Goal: Task Accomplishment & Management: Manage account settings

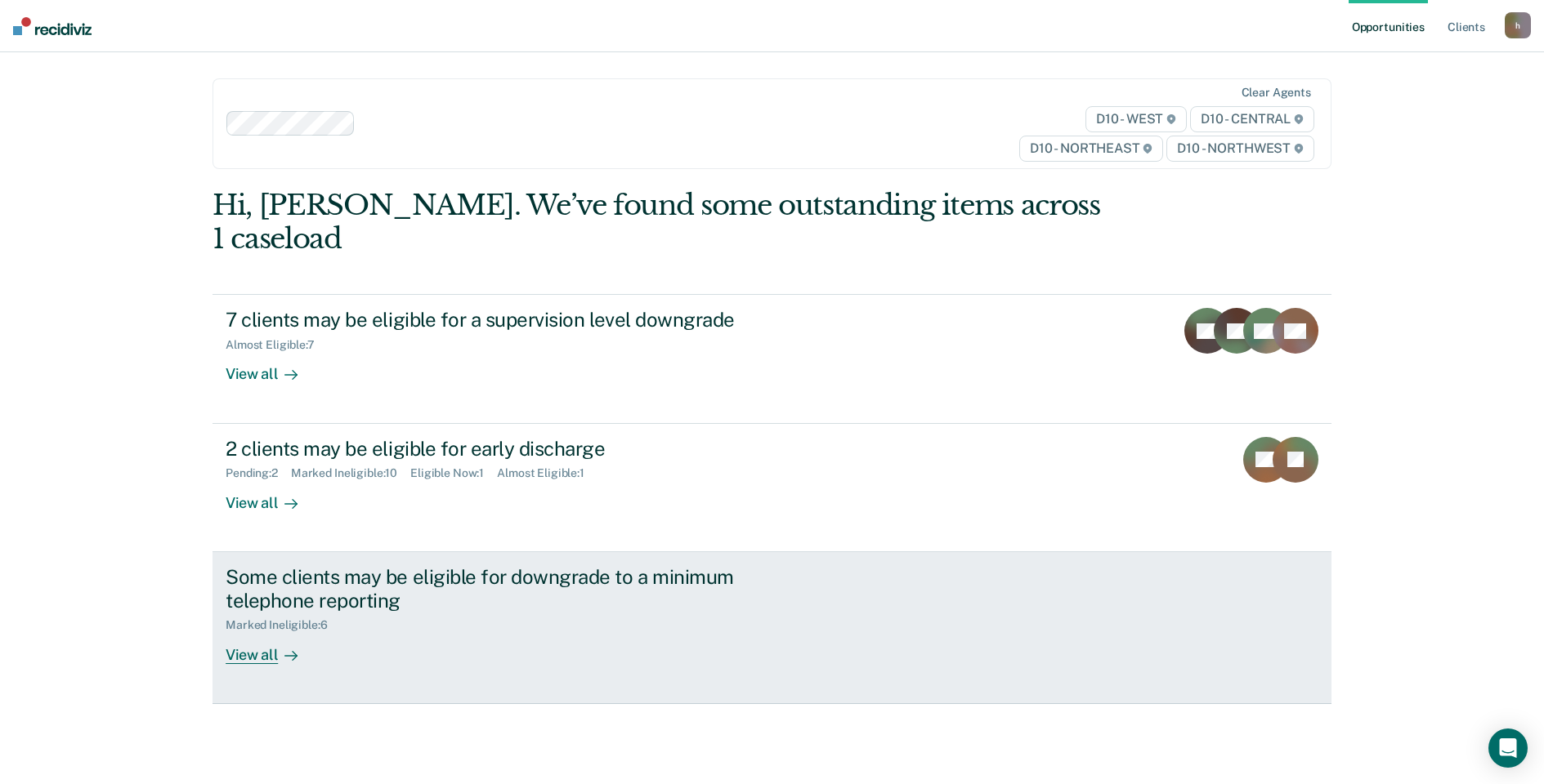
click at [260, 632] on div "View all" at bounding box center [271, 648] width 91 height 32
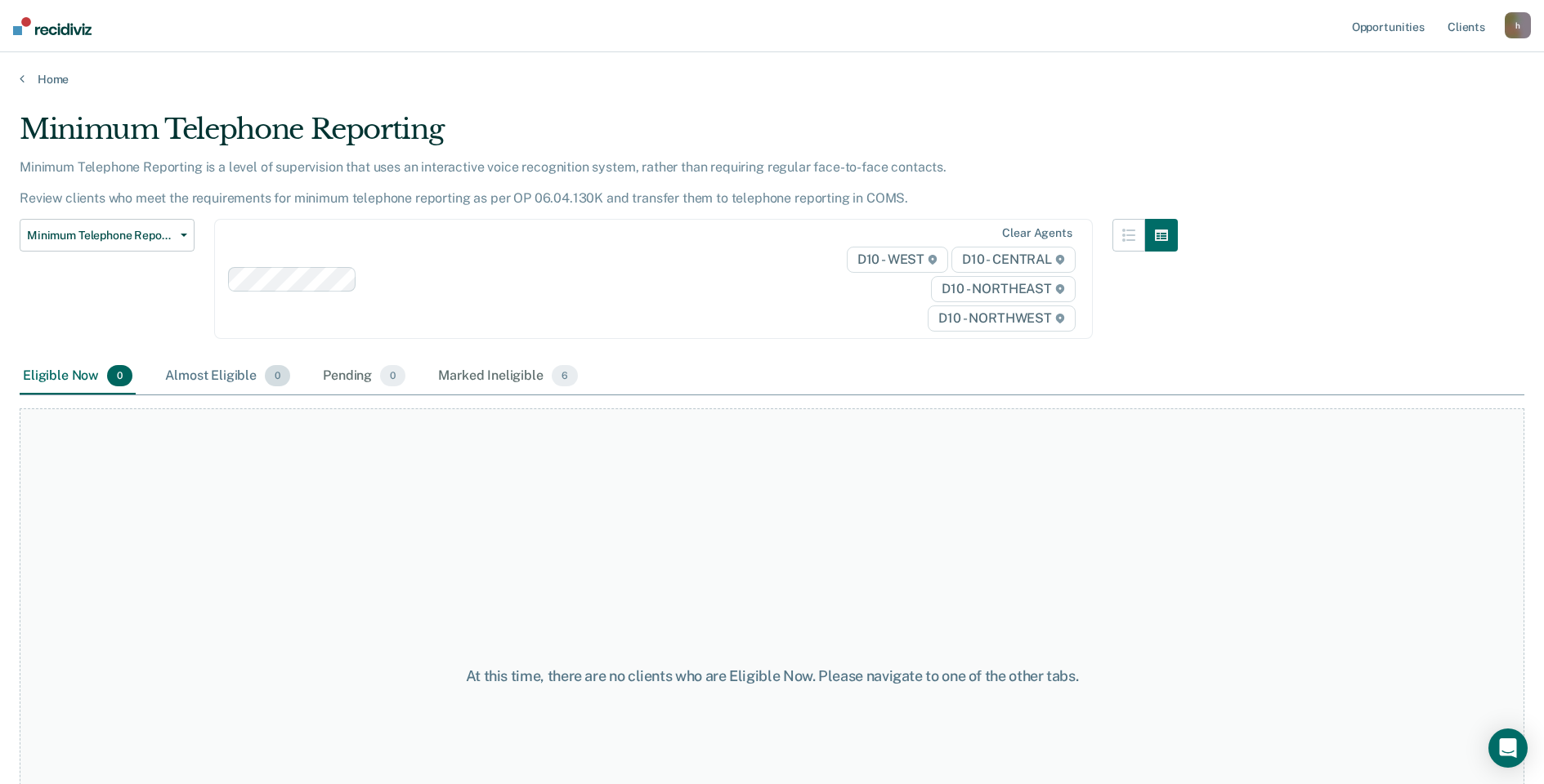
click at [192, 374] on div "Almost Eligible 0" at bounding box center [228, 376] width 131 height 36
click at [74, 379] on div "Eligible Now 0" at bounding box center [77, 376] width 116 height 36
click at [67, 378] on div "Eligible Now 0" at bounding box center [77, 376] width 116 height 36
click at [53, 79] on link "Home" at bounding box center [771, 79] width 1505 height 15
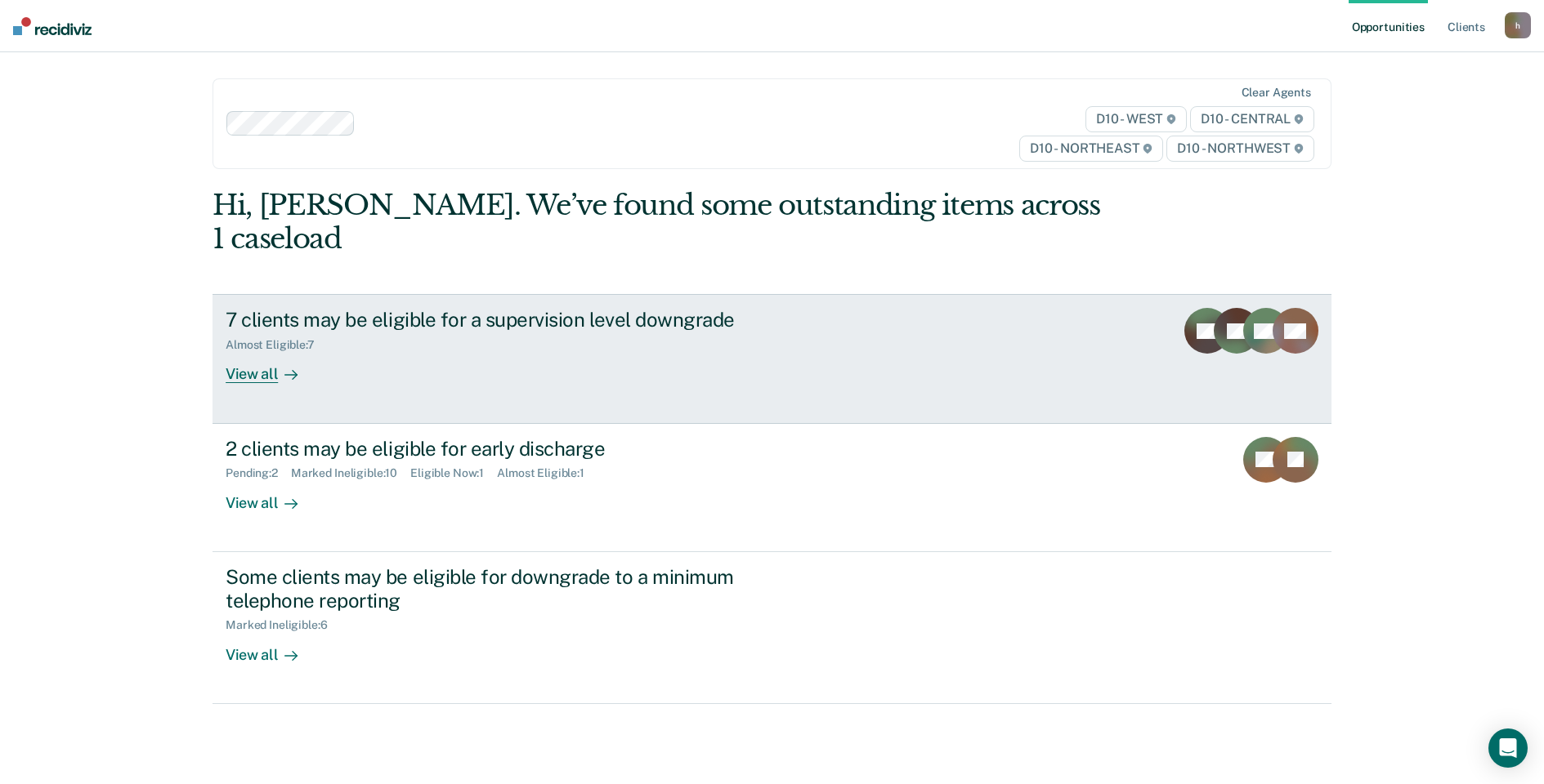
click at [253, 352] on div "View all" at bounding box center [271, 368] width 91 height 32
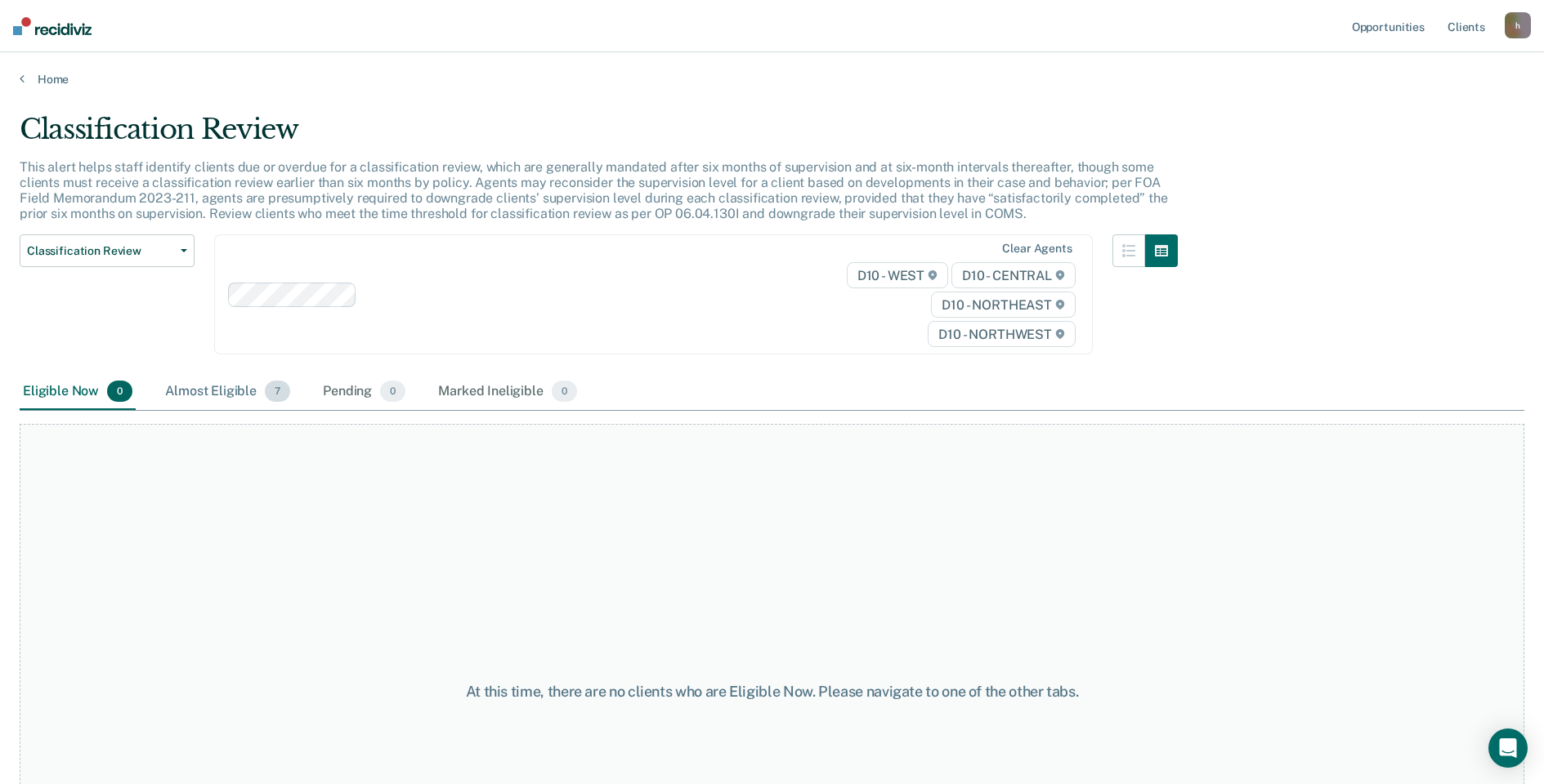
click at [225, 398] on div "Almost Eligible 7" at bounding box center [228, 392] width 131 height 36
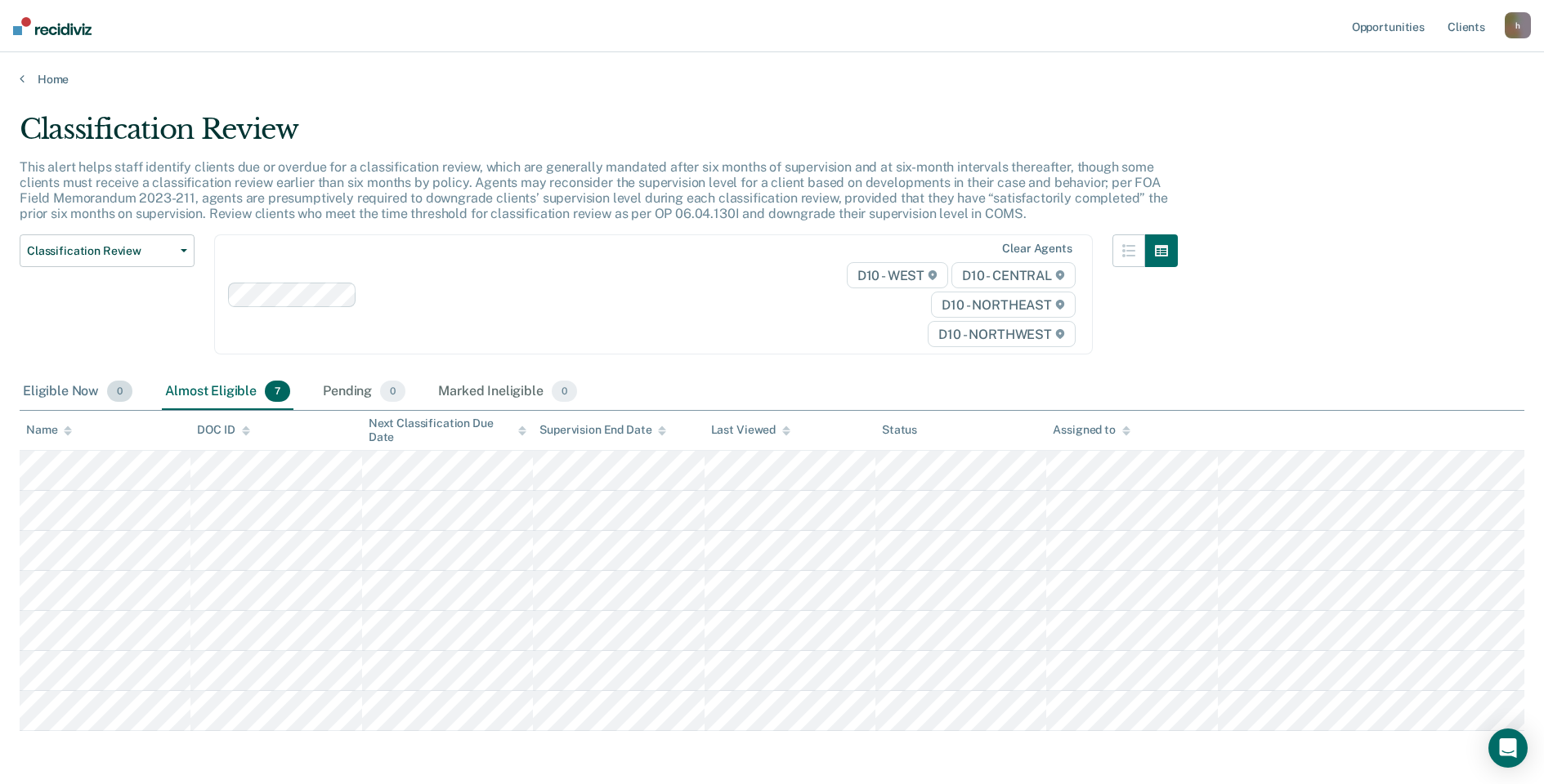
click at [74, 390] on div "Eligible Now 0" at bounding box center [77, 392] width 116 height 36
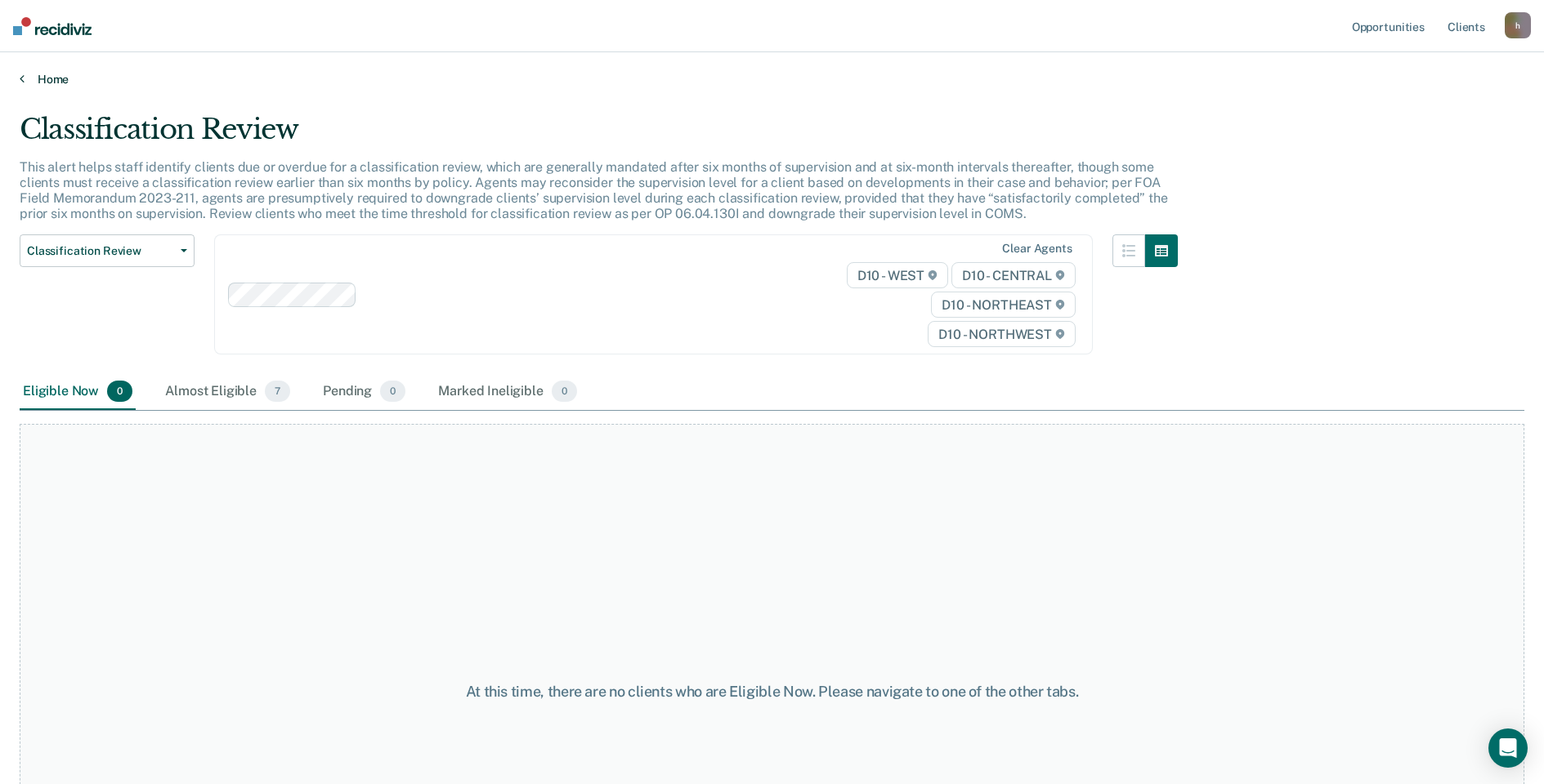
click at [49, 79] on link "Home" at bounding box center [771, 79] width 1505 height 15
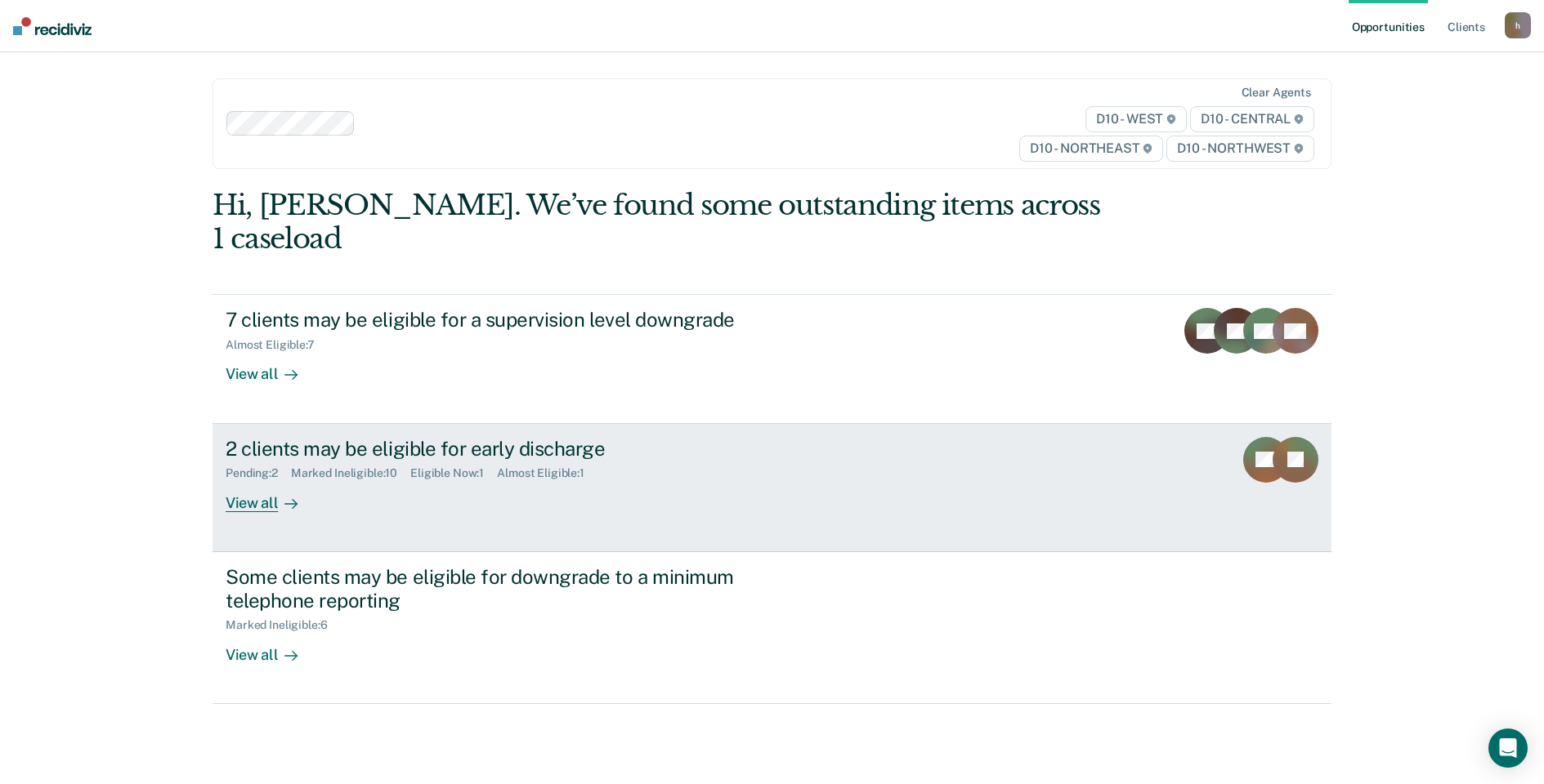
click at [231, 480] on div "View all" at bounding box center [271, 496] width 91 height 32
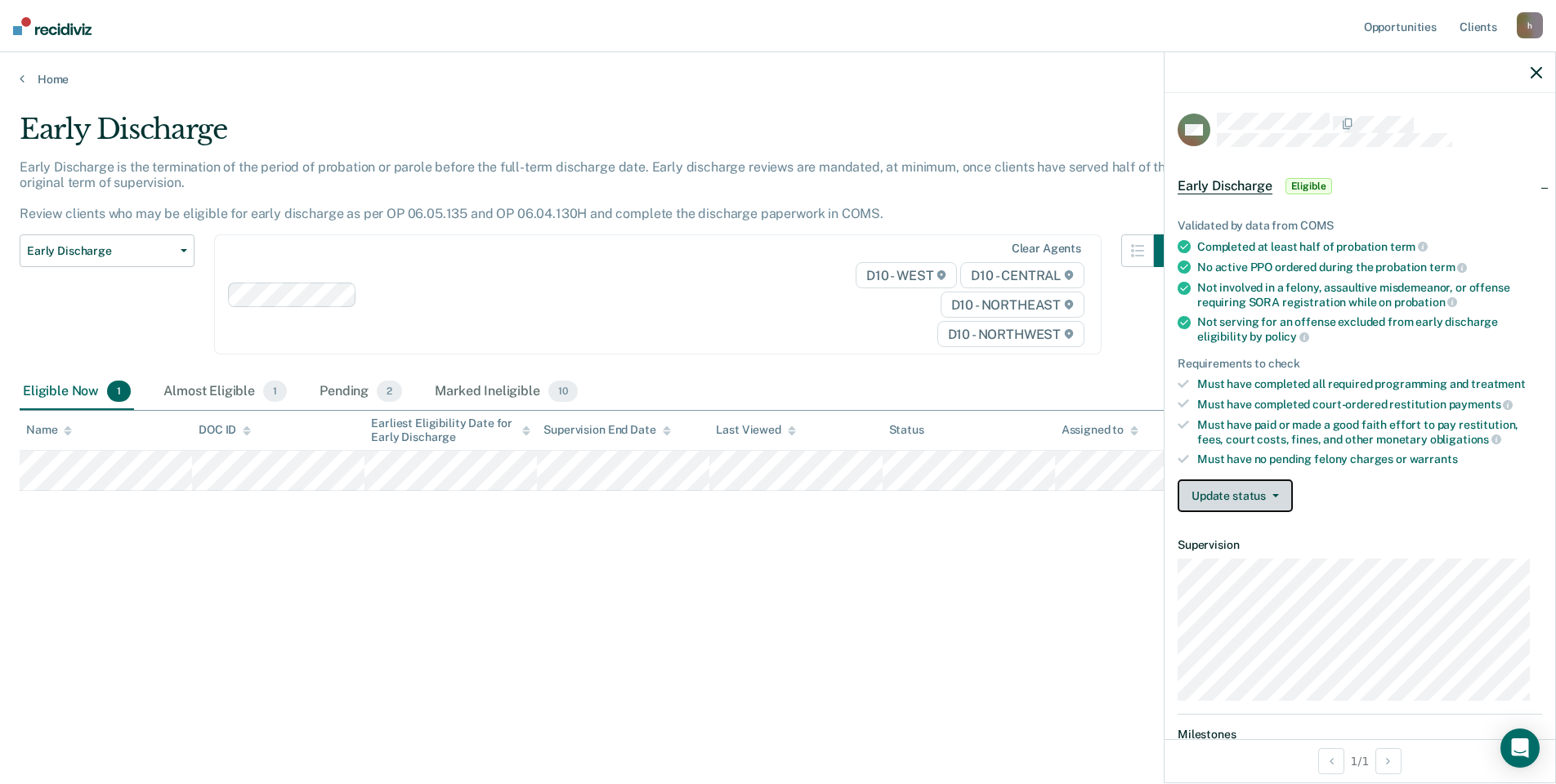
click at [1256, 503] on button "Update status" at bounding box center [1234, 495] width 115 height 32
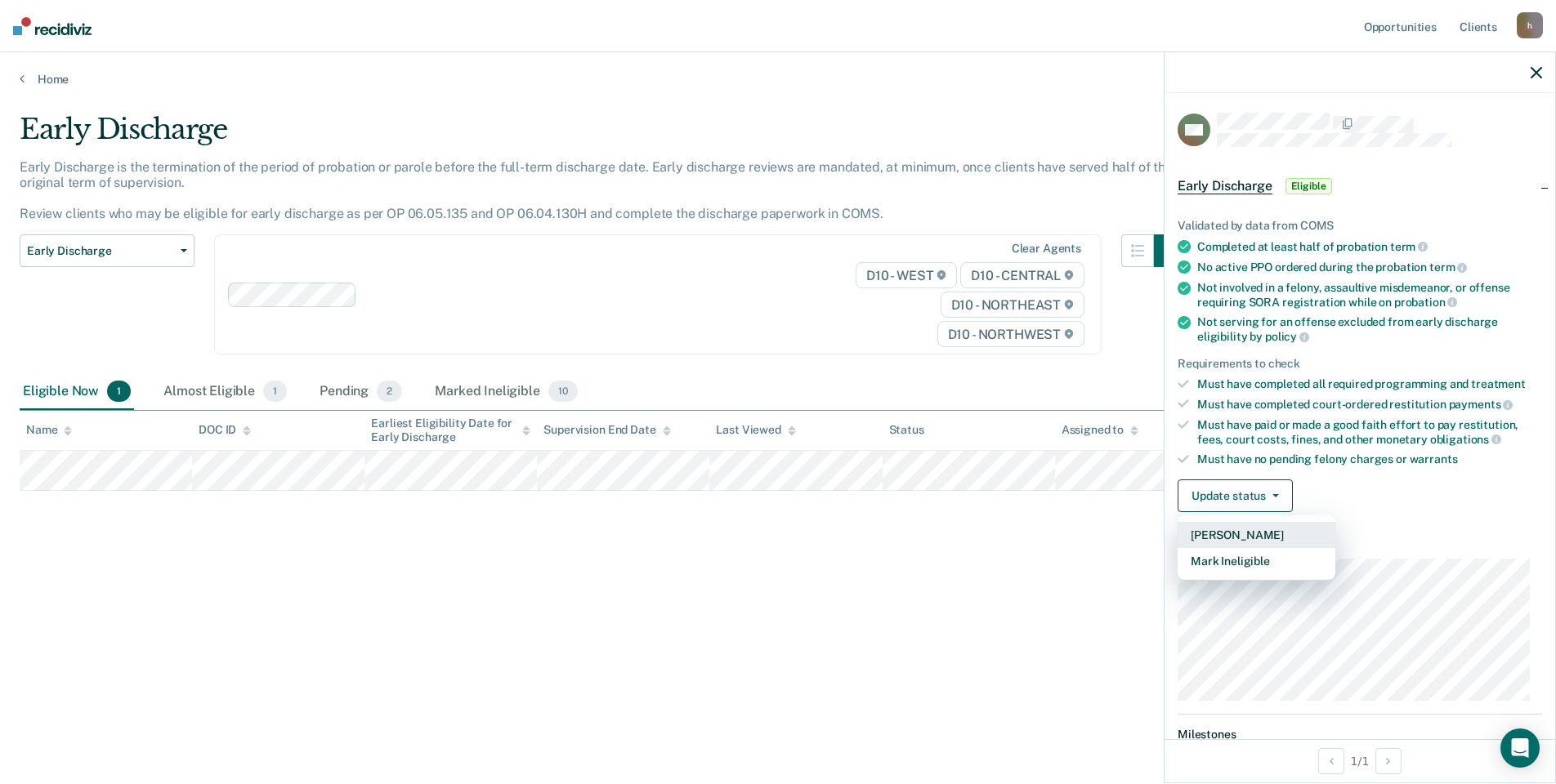
click at [1247, 526] on button "[PERSON_NAME]" at bounding box center [1256, 535] width 158 height 26
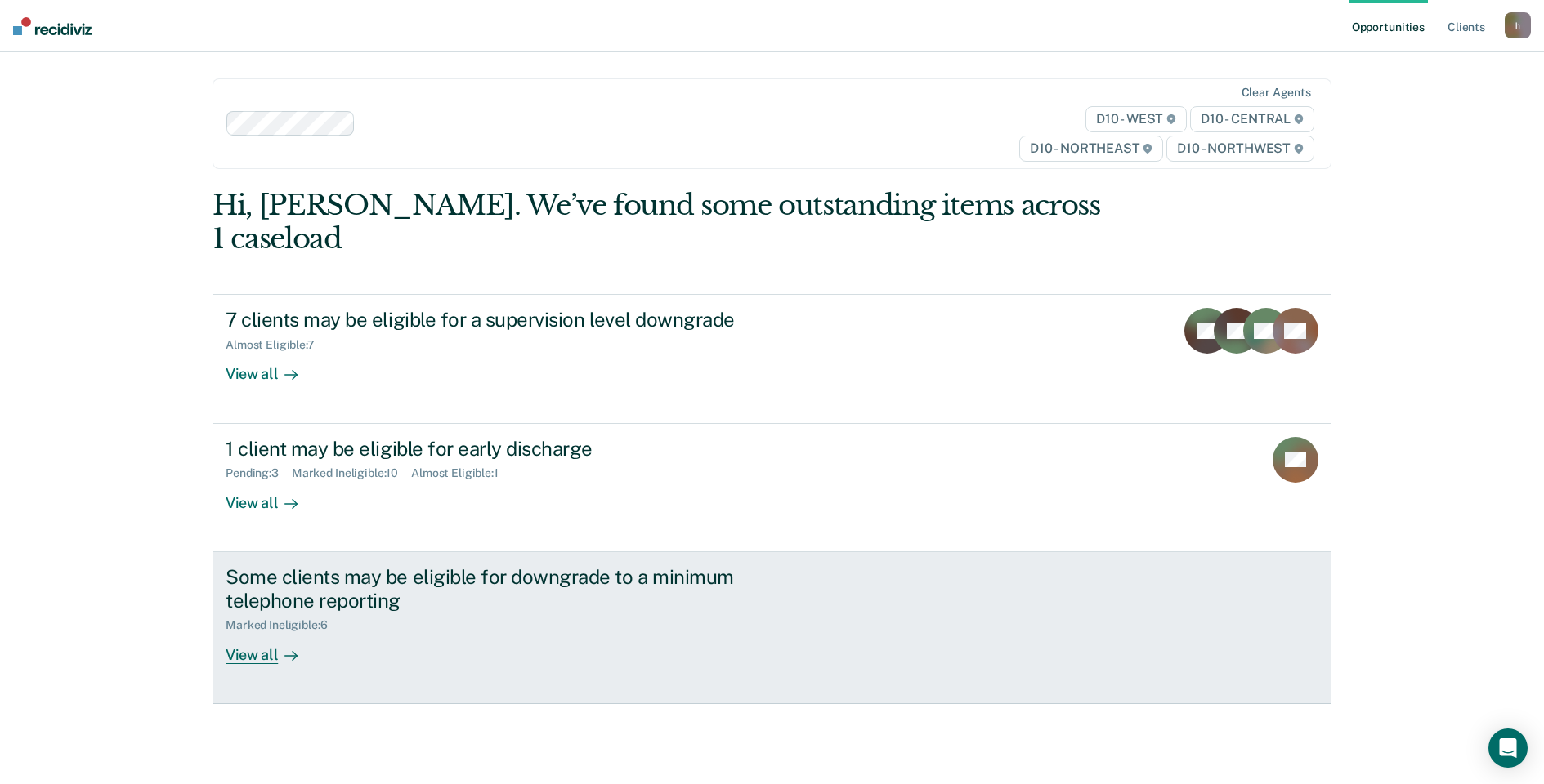
click at [253, 632] on div "View all" at bounding box center [271, 648] width 91 height 32
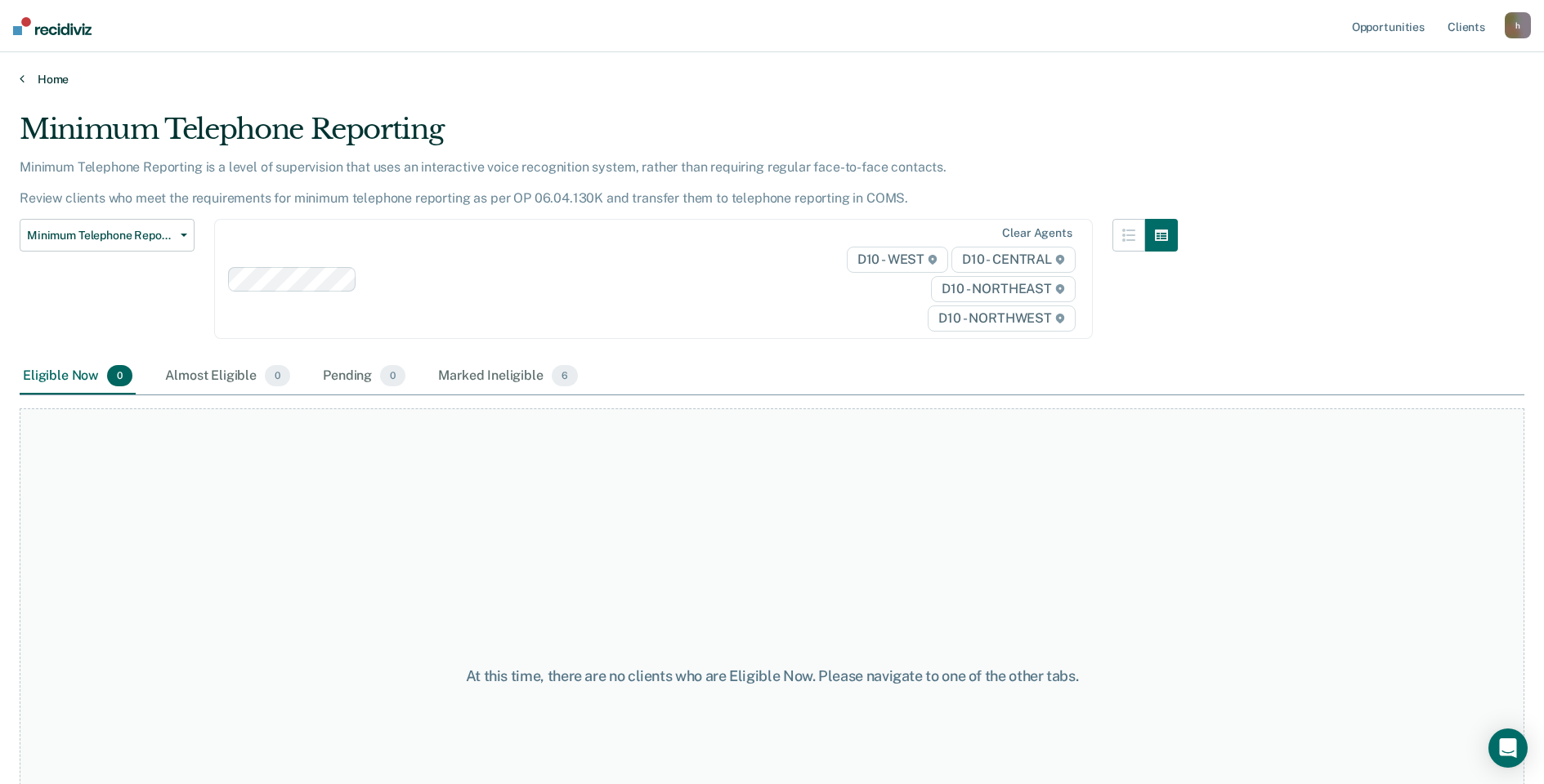
click at [46, 81] on link "Home" at bounding box center [771, 79] width 1505 height 15
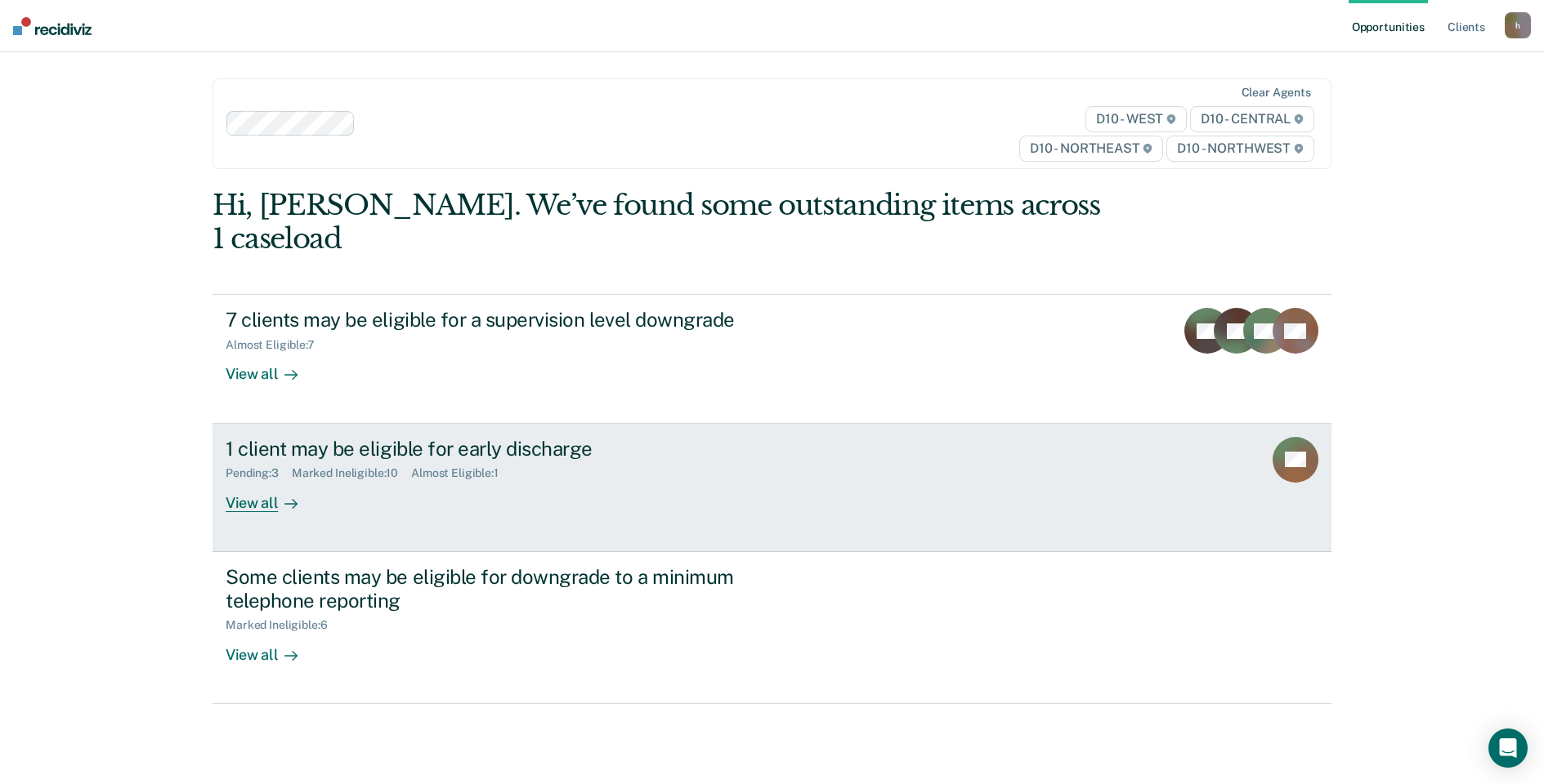
click at [251, 480] on div "View all" at bounding box center [271, 496] width 91 height 32
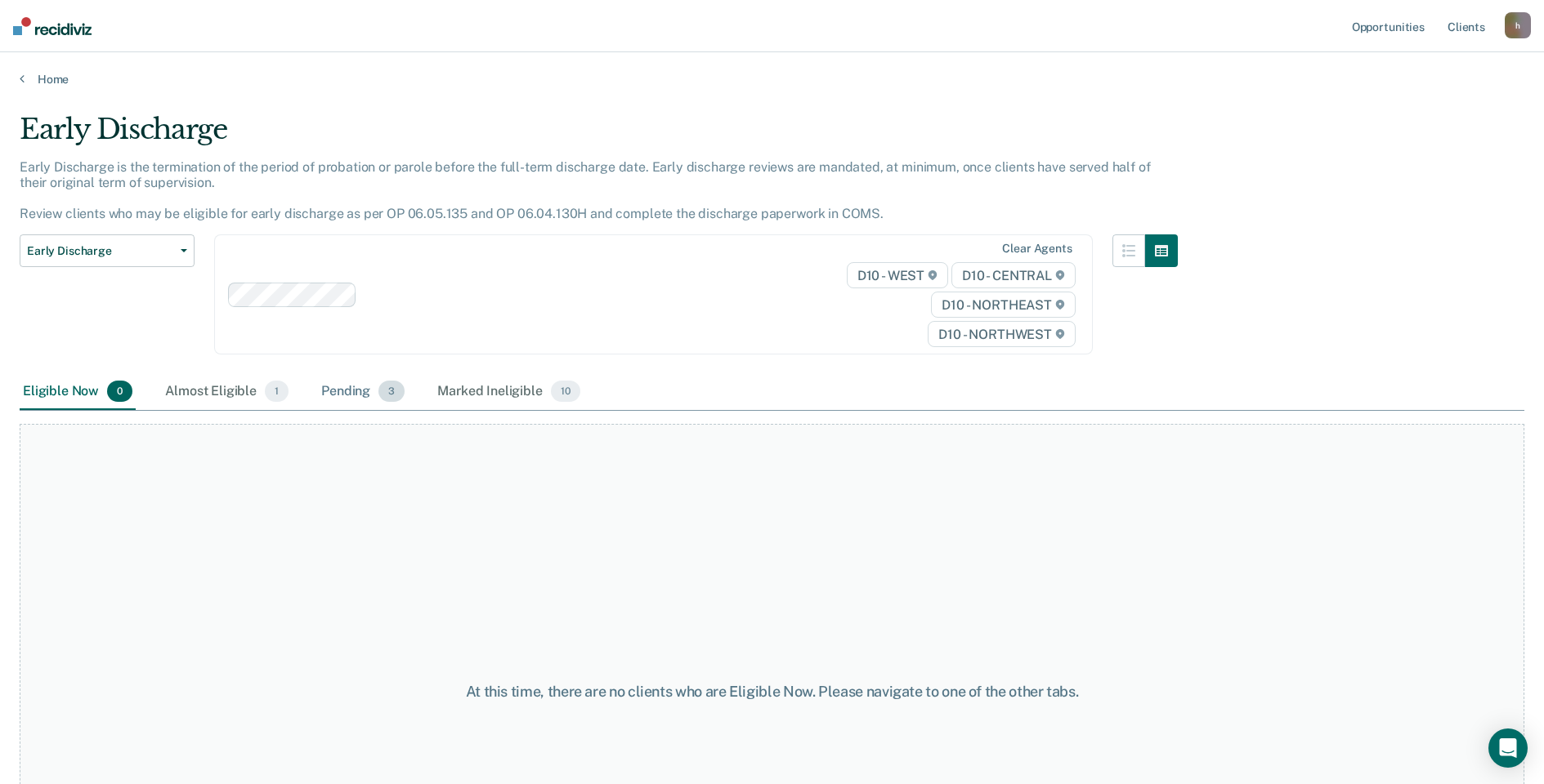
click at [380, 391] on span "3" at bounding box center [392, 392] width 26 height 21
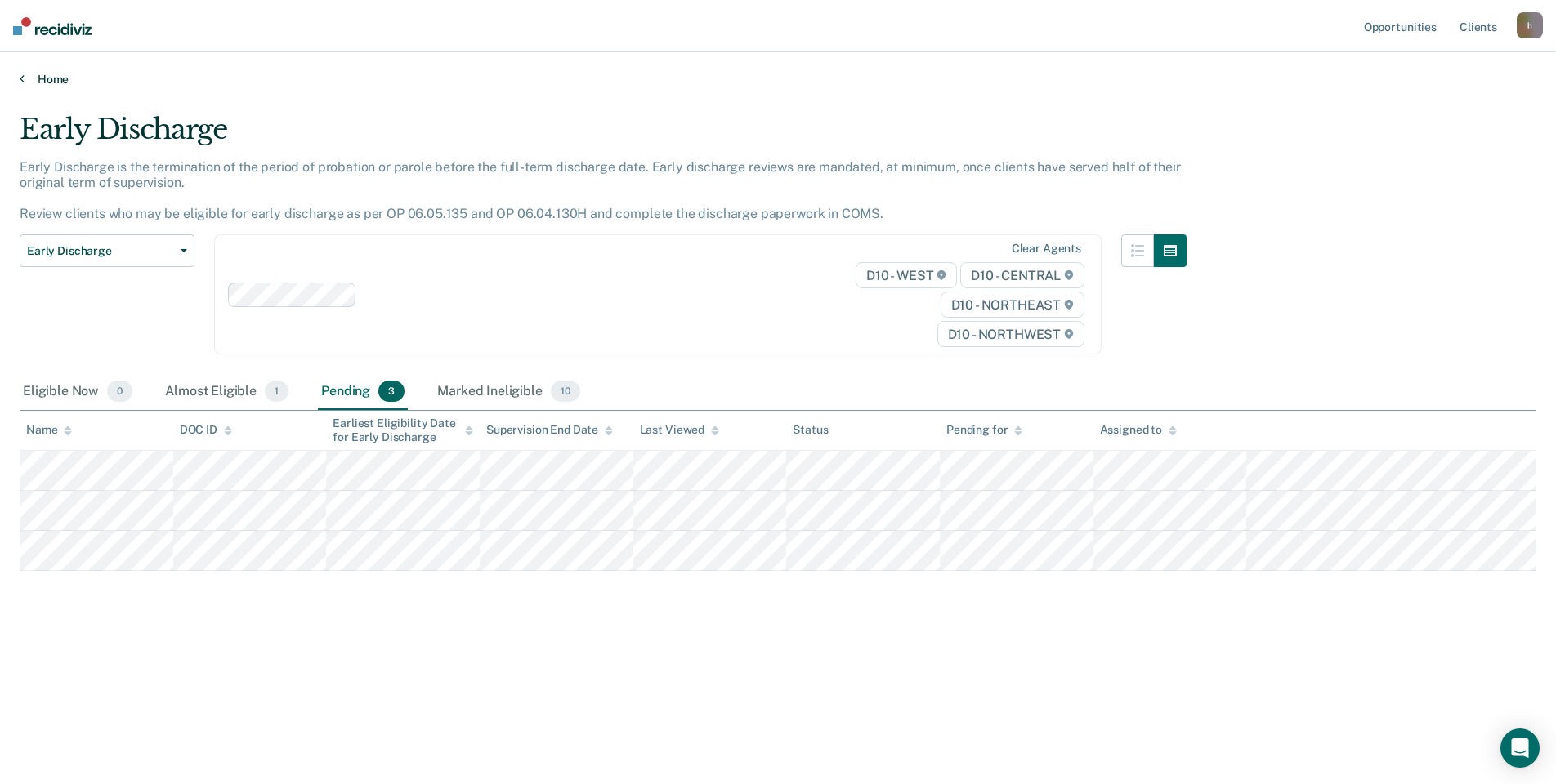
click at [35, 80] on link "Home" at bounding box center [777, 79] width 1517 height 15
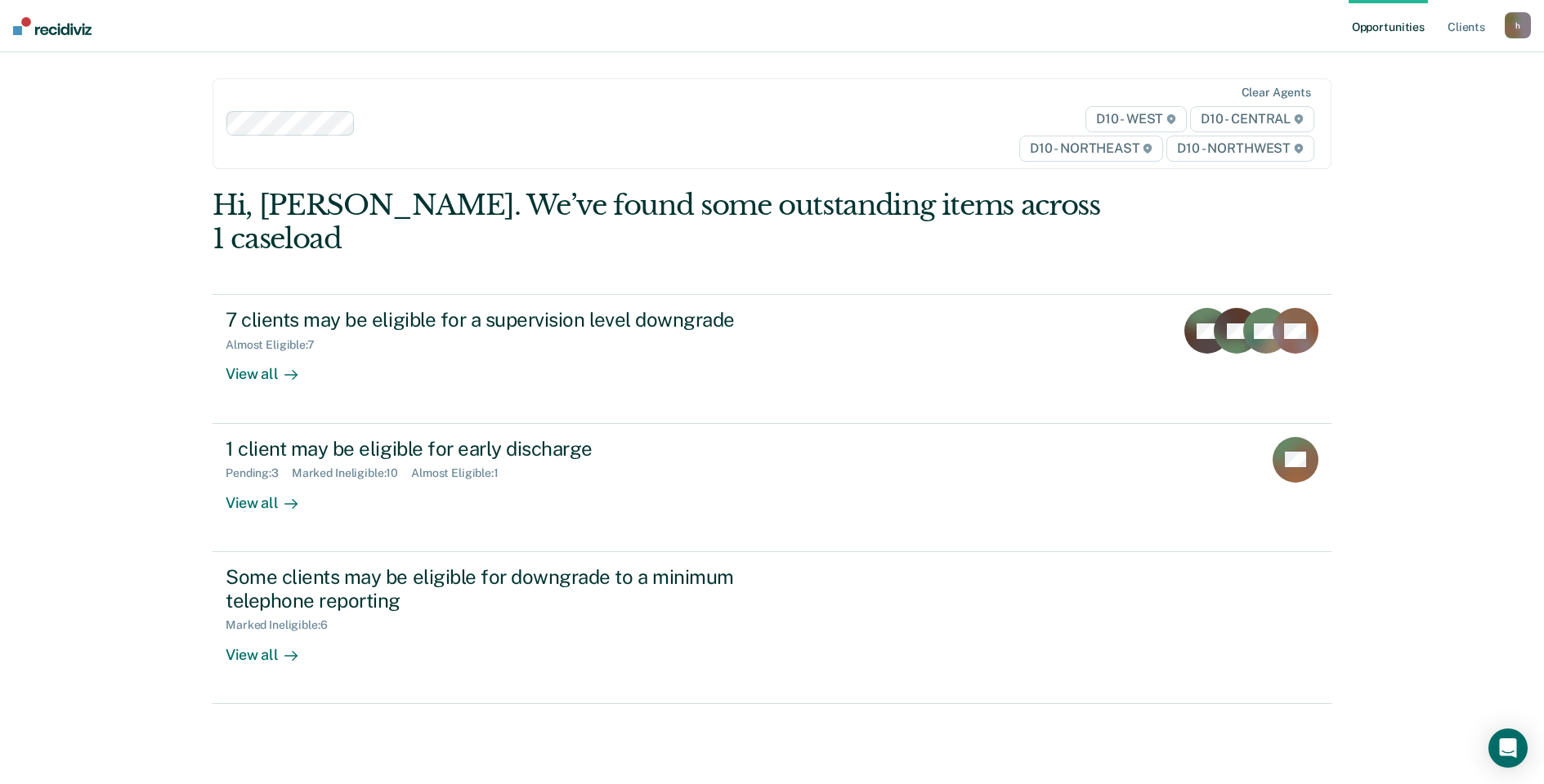
click at [35, 80] on div "Opportunities Client s hudsona2@michigan.gov h Profile How it works Log Out Cle…" at bounding box center [772, 392] width 1544 height 784
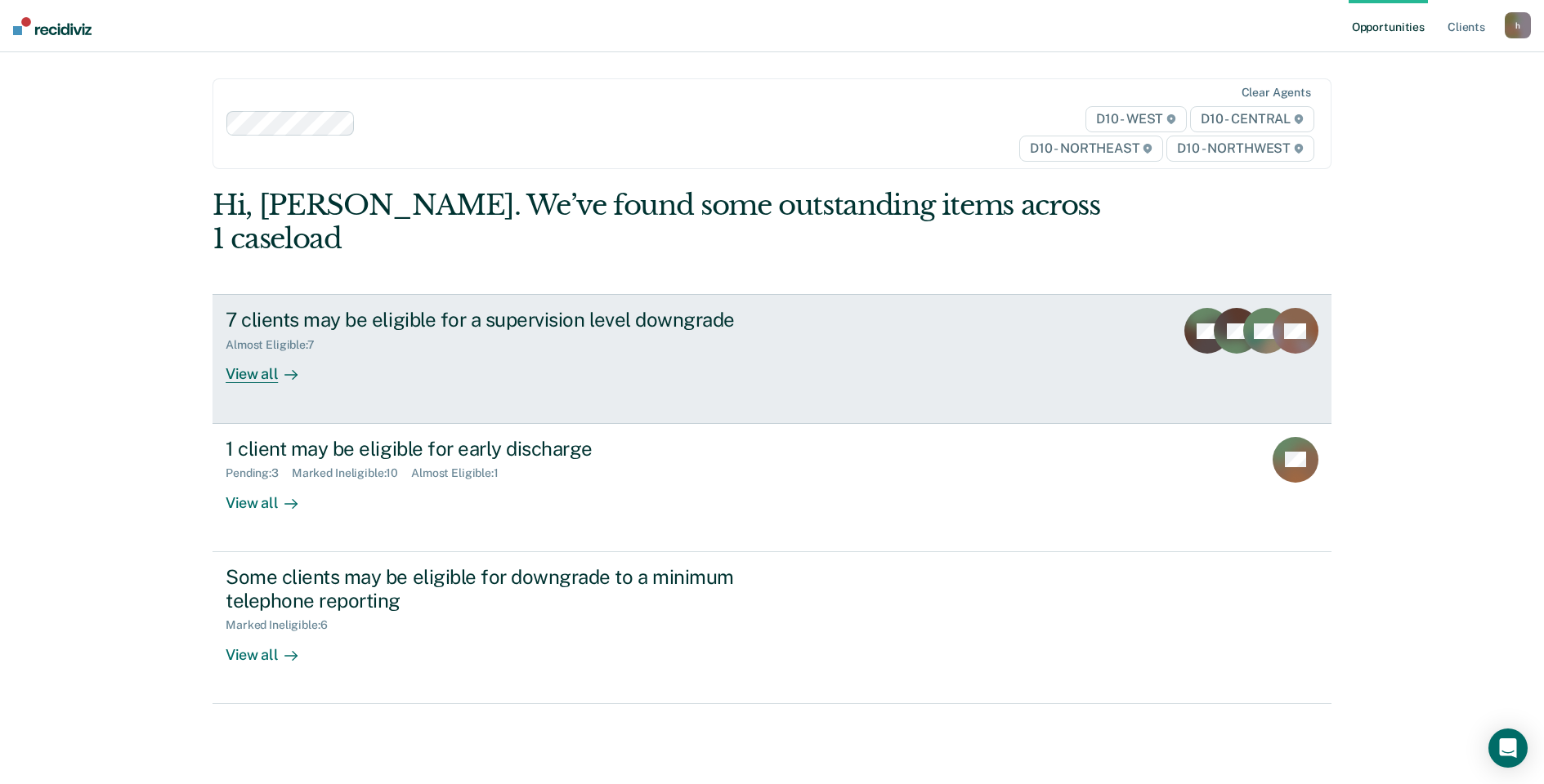
click at [243, 352] on div "View all" at bounding box center [271, 368] width 91 height 32
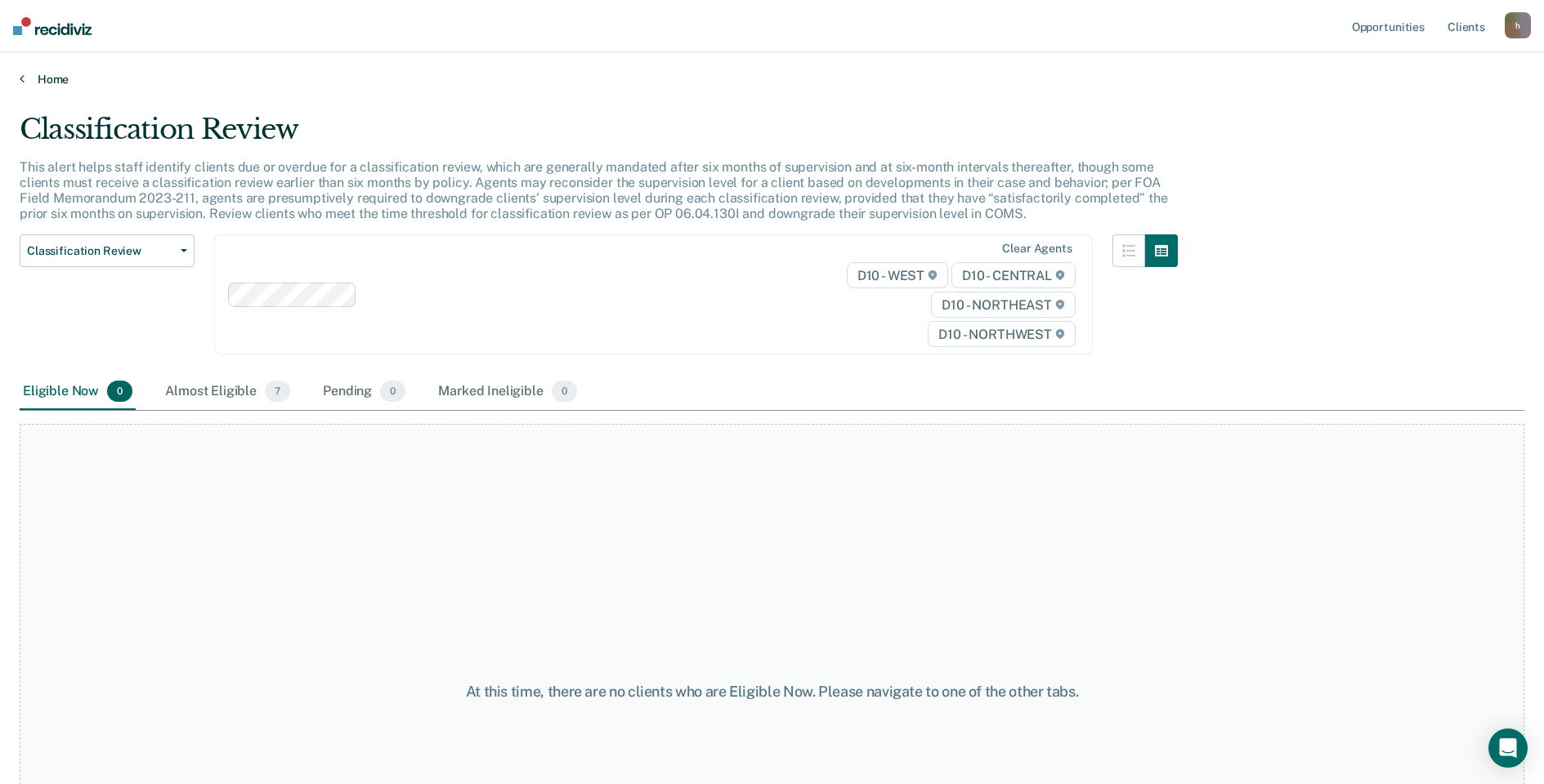
click at [39, 75] on link "Home" at bounding box center [771, 79] width 1505 height 15
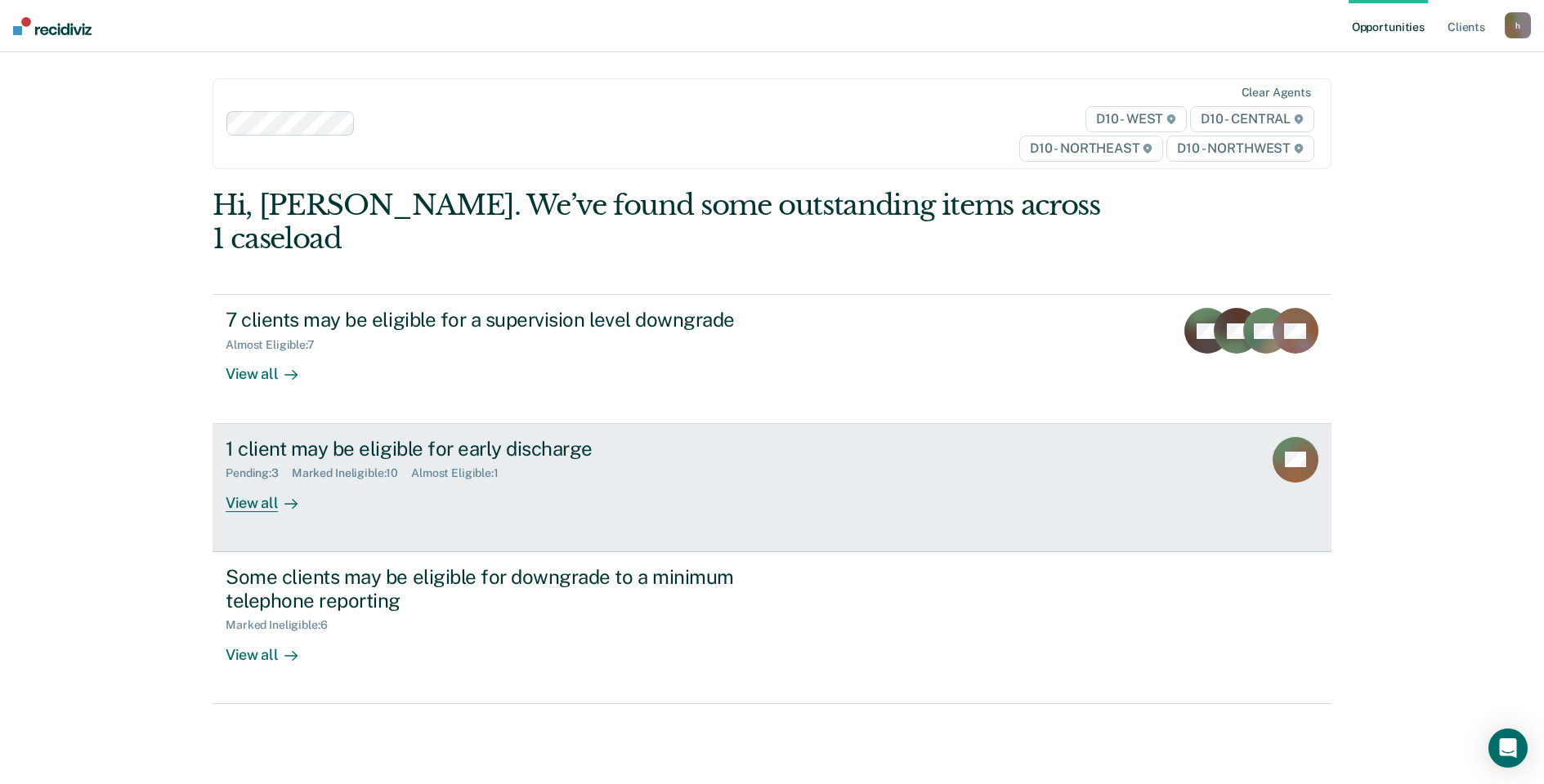
click at [260, 480] on div "View all" at bounding box center [271, 496] width 91 height 32
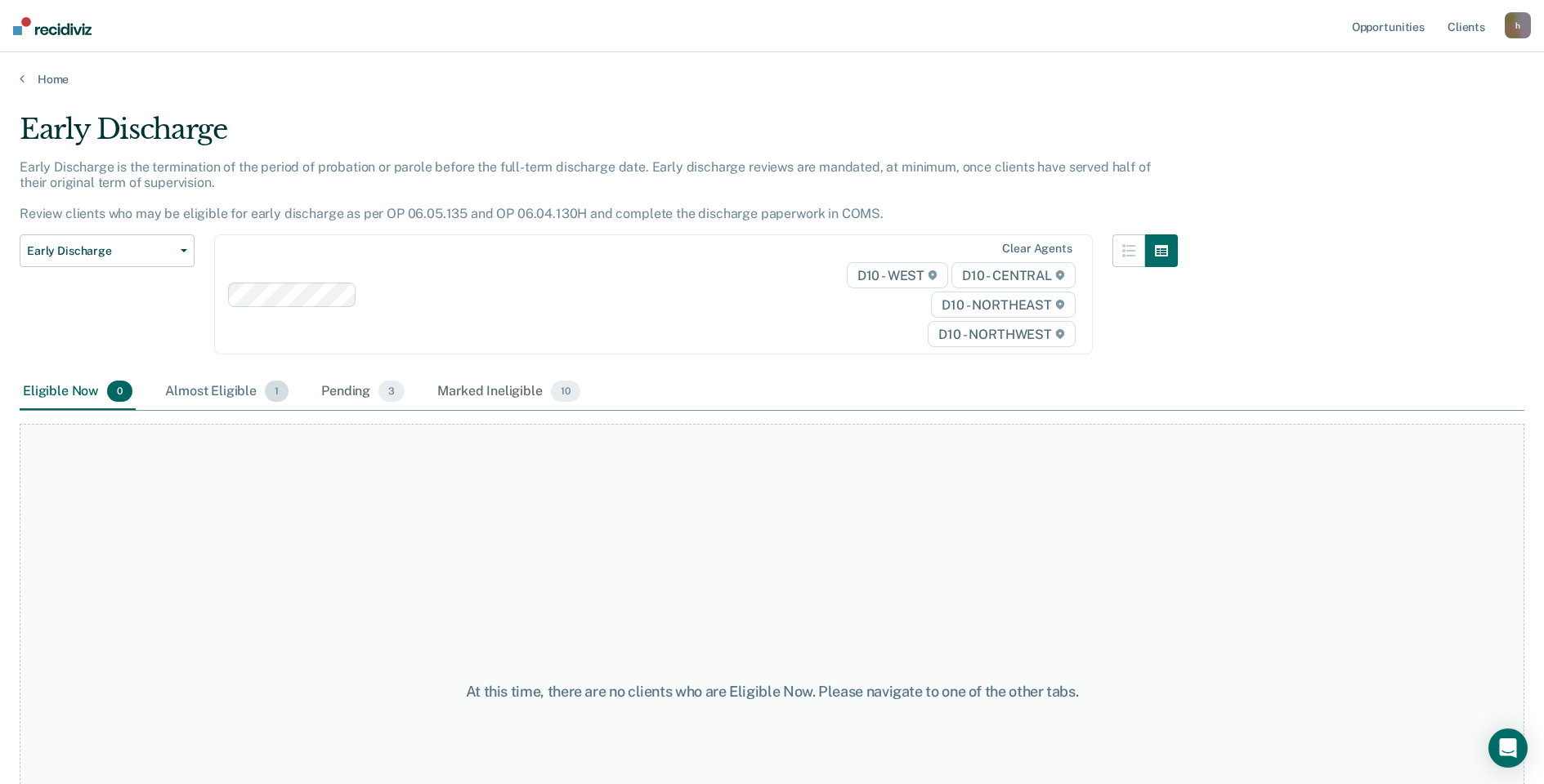
click at [202, 392] on div "Almost Eligible 1" at bounding box center [227, 392] width 130 height 36
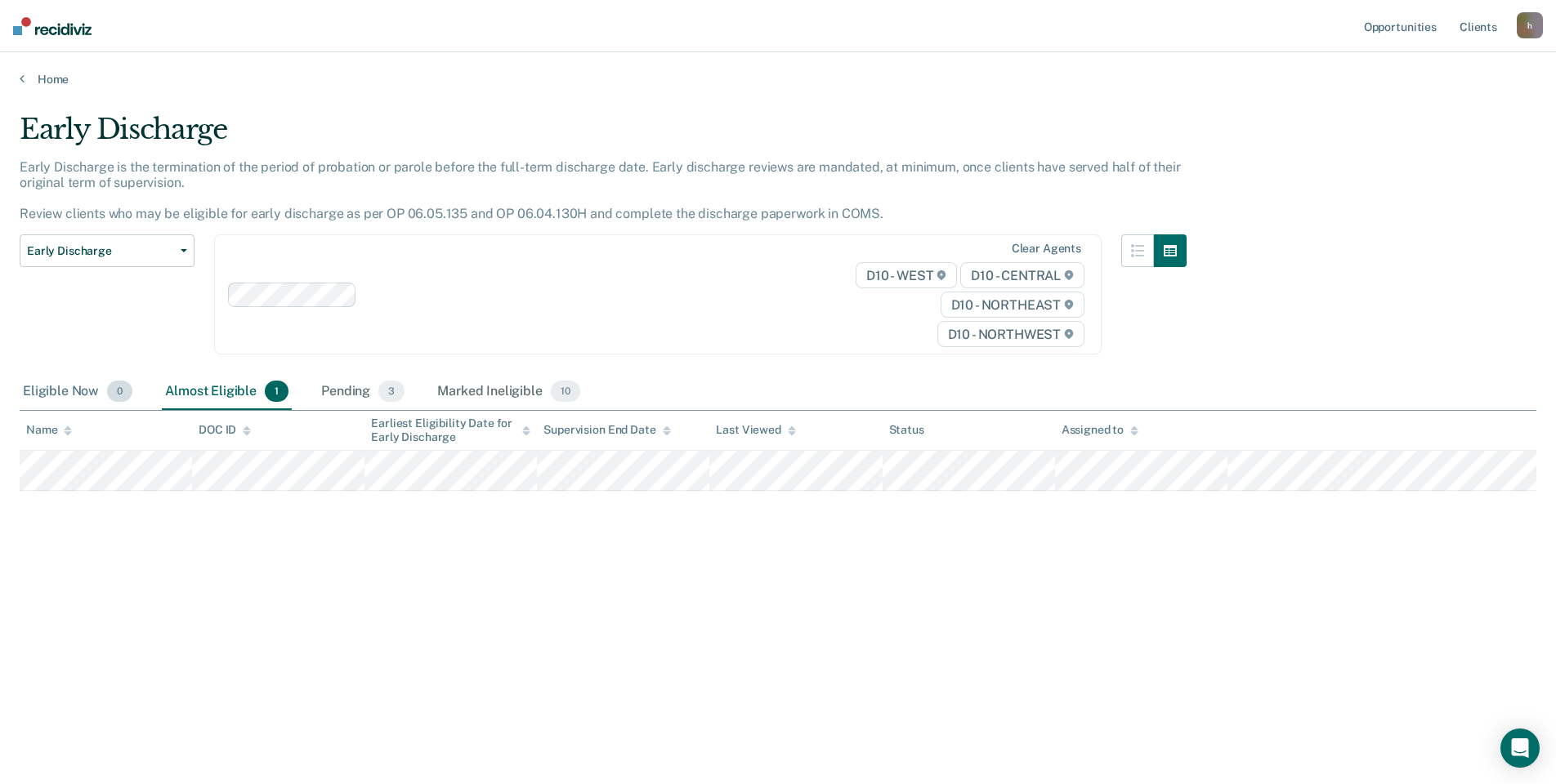
click at [80, 392] on div "Eligible Now 0" at bounding box center [77, 392] width 116 height 36
